Goal: Task Accomplishment & Management: Manage account settings

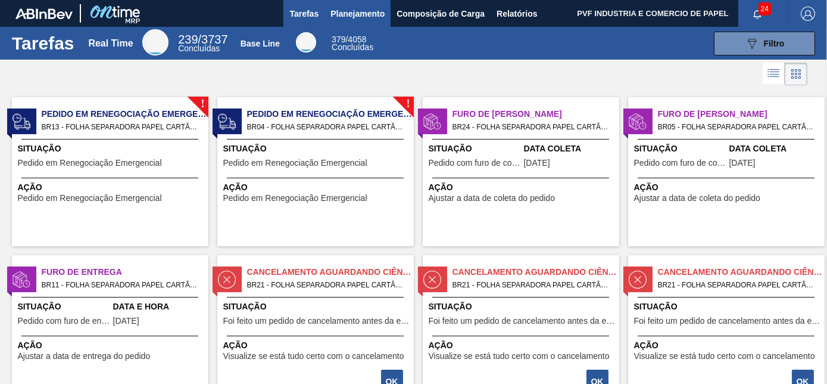
click at [365, 15] on span "Planejamento" at bounding box center [358, 14] width 54 height 14
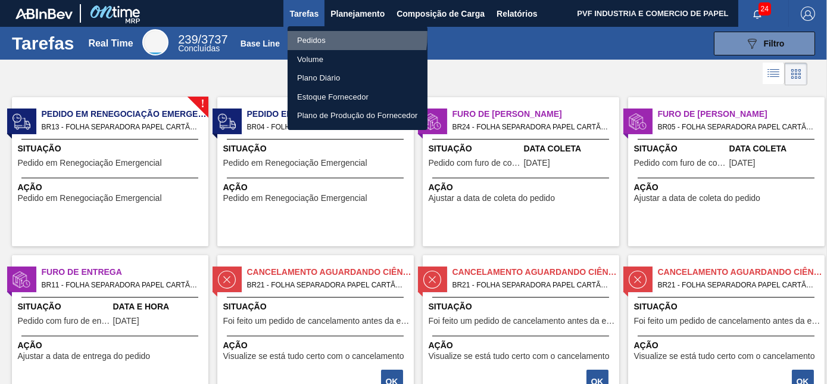
click at [317, 35] on li "Pedidos" at bounding box center [358, 40] width 140 height 19
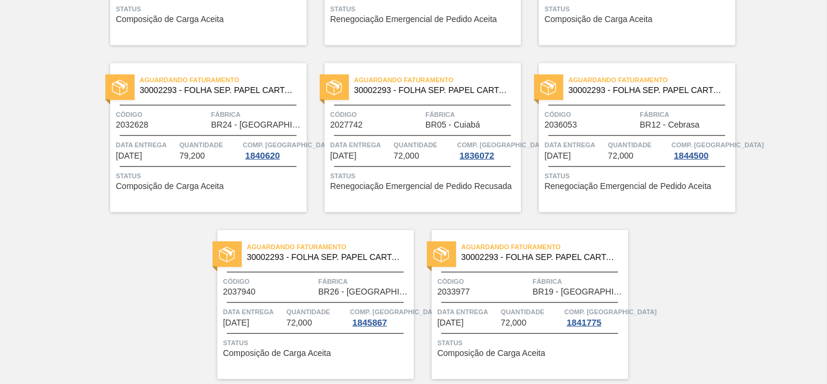
scroll to position [2583, 0]
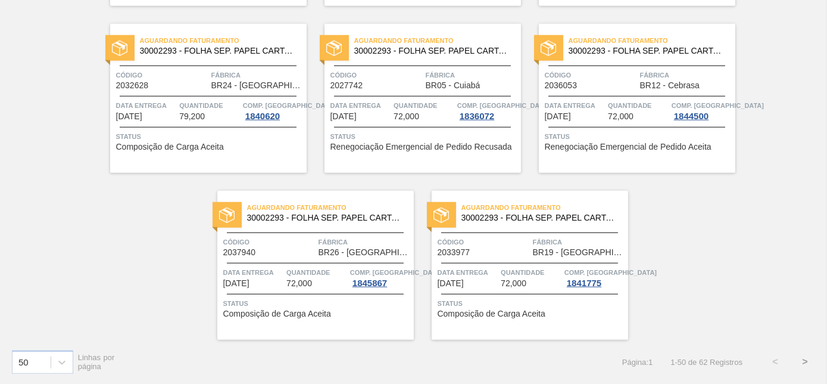
click at [800, 360] on button ">" at bounding box center [805, 362] width 30 height 30
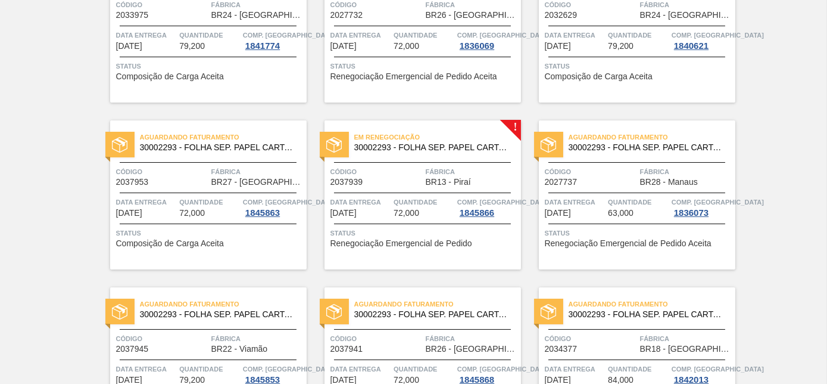
scroll to position [270, 0]
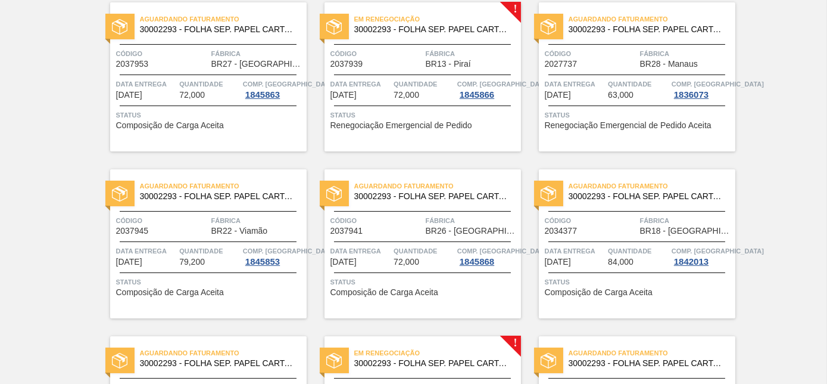
click at [436, 63] on span "BR13 - Piraí" at bounding box center [448, 64] width 45 height 9
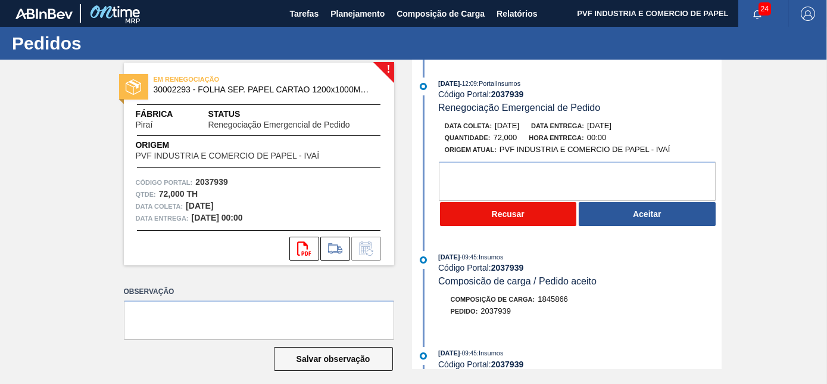
click at [530, 217] on button "Recusar" at bounding box center [508, 214] width 137 height 24
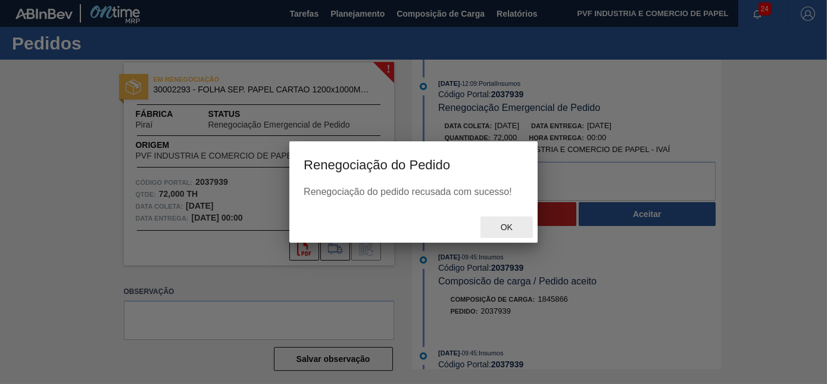
click at [510, 228] on span "Ok" at bounding box center [506, 227] width 31 height 10
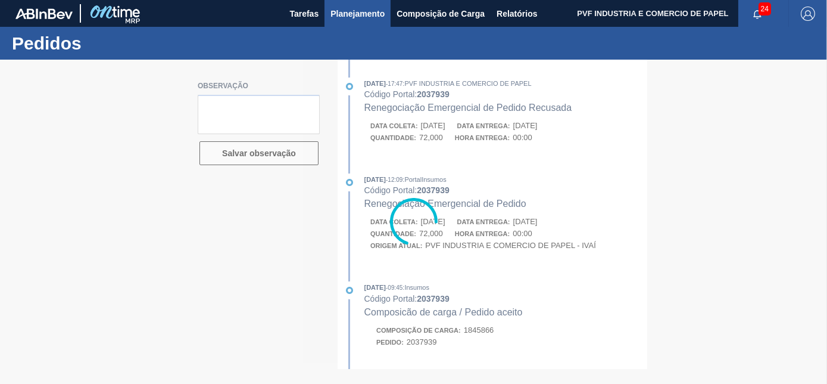
click at [342, 9] on span "Planejamento" at bounding box center [358, 14] width 54 height 14
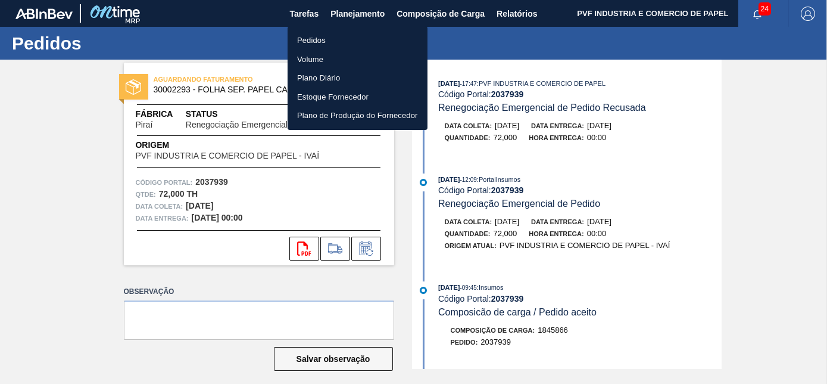
click at [305, 36] on li "Pedidos" at bounding box center [358, 40] width 140 height 19
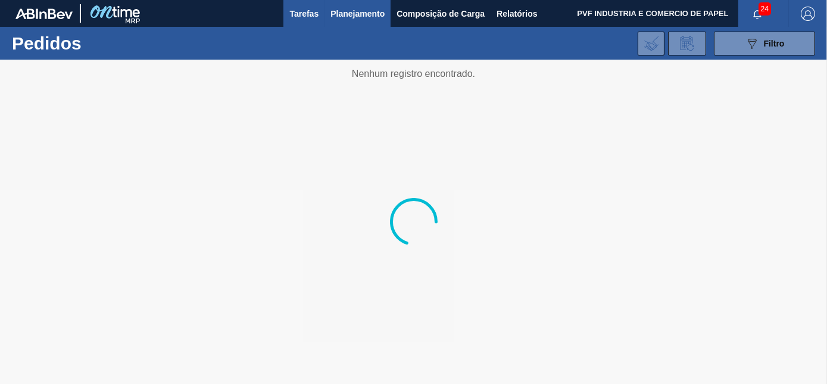
click at [312, 17] on span "Tarefas" at bounding box center [303, 14] width 29 height 14
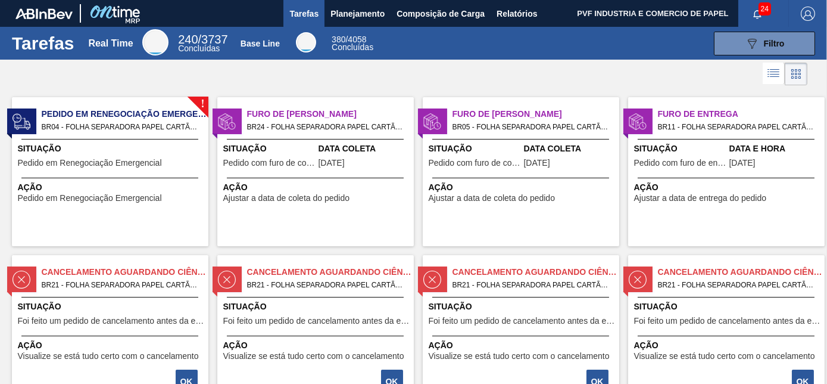
click at [172, 149] on span "Situação" at bounding box center [112, 148] width 188 height 13
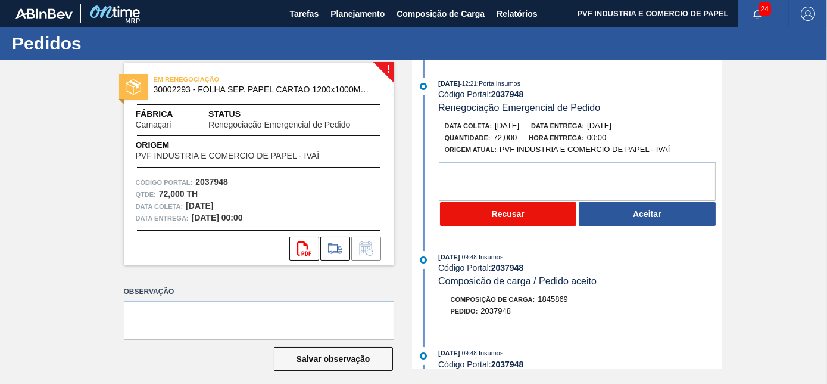
click at [517, 224] on button "Recusar" at bounding box center [508, 214] width 137 height 24
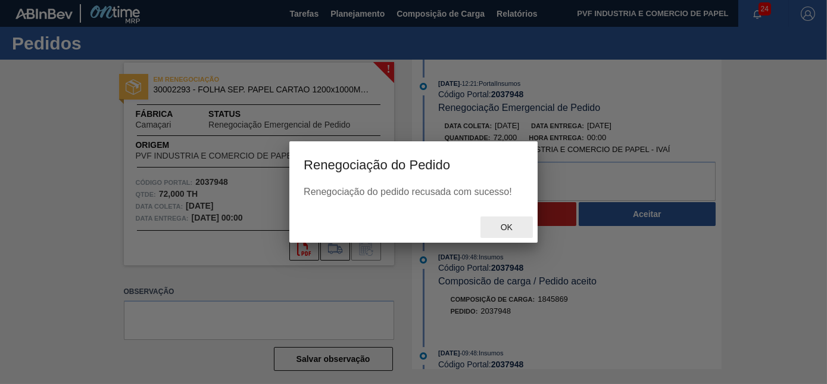
click at [509, 229] on span "Ok" at bounding box center [506, 227] width 31 height 10
